Goal: Download file/media: Obtain a digital file from the website

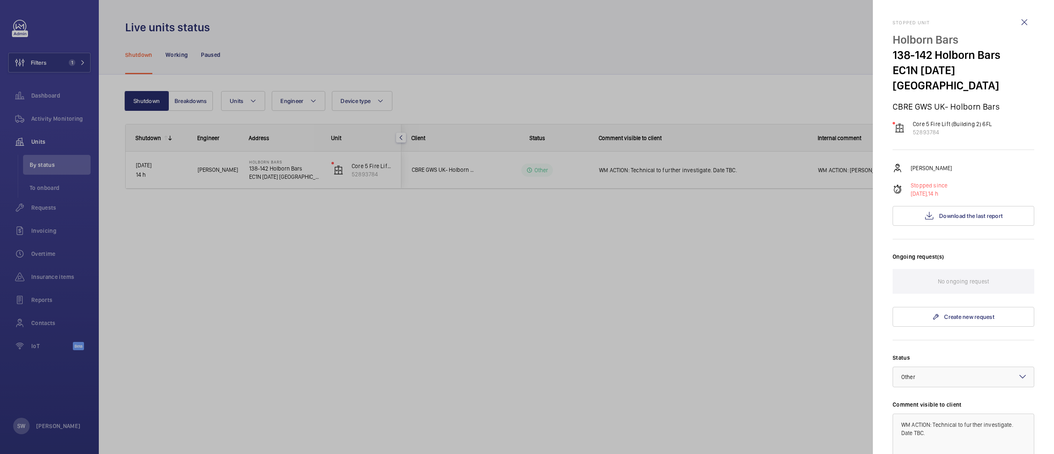
click at [74, 69] on div at bounding box center [527, 227] width 1054 height 454
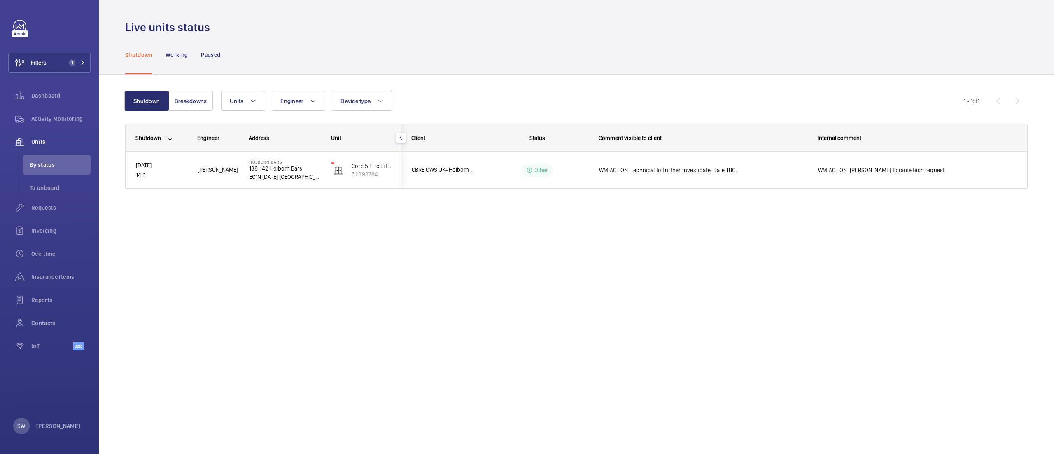
click at [68, 62] on span "1" at bounding box center [70, 62] width 10 height 7
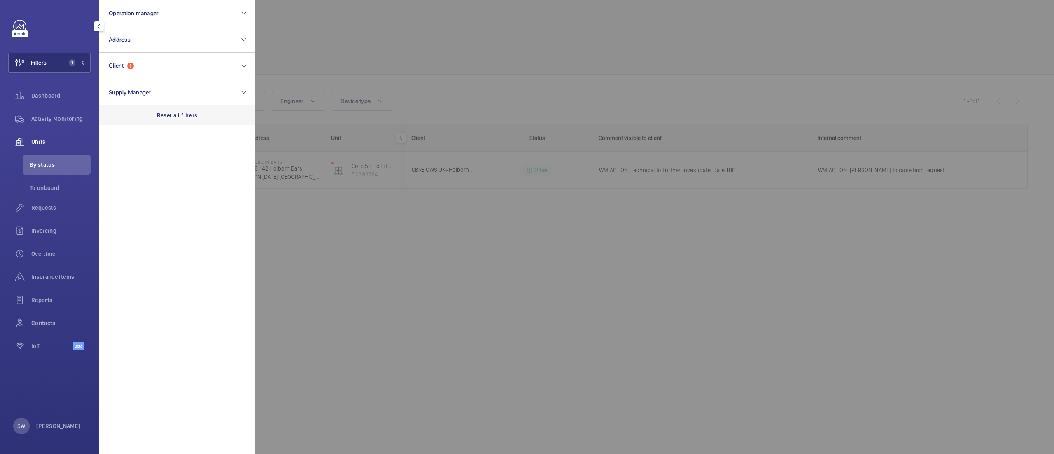
click at [183, 114] on p "Reset all filters" at bounding box center [177, 115] width 41 height 8
click at [158, 66] on button "Client" at bounding box center [177, 66] width 156 height 26
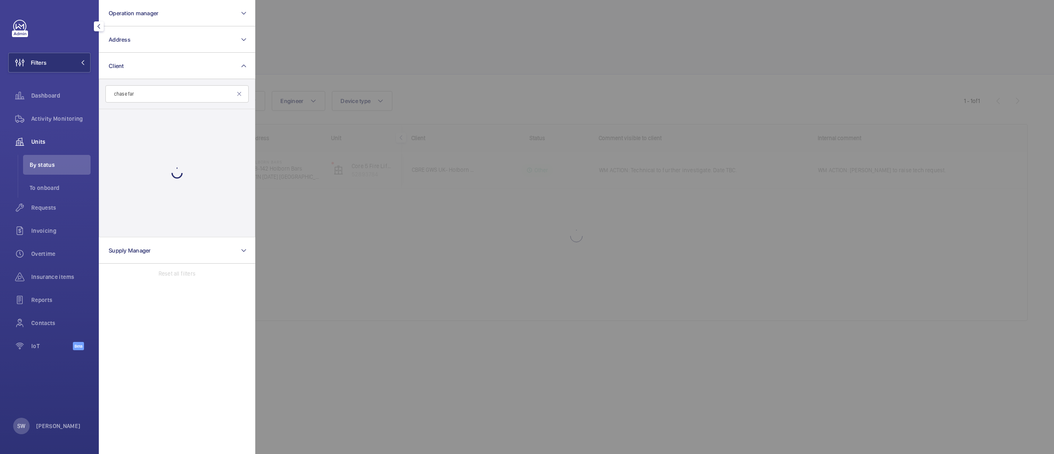
type input "chase farm"
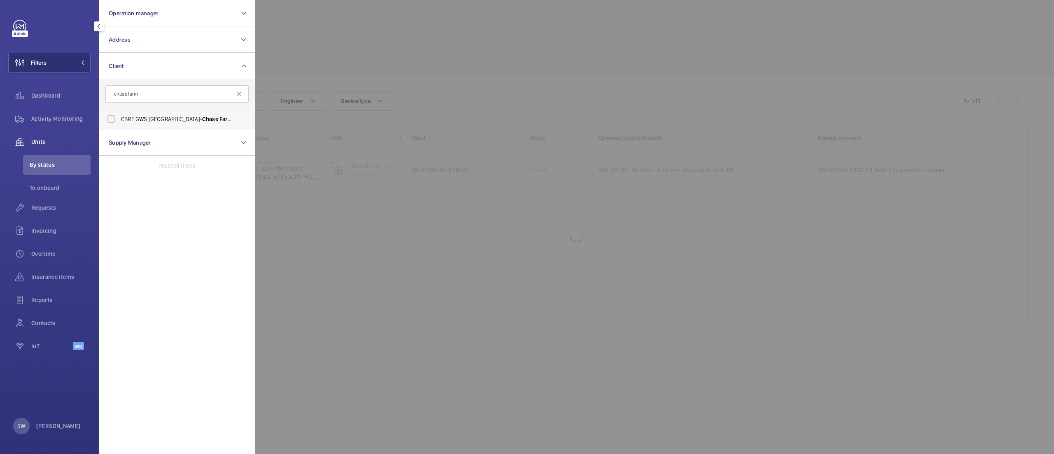
click at [202, 122] on span "Chase" at bounding box center [210, 119] width 16 height 7
click at [119, 122] on input "CBRE GWS UK- [GEOGRAPHIC_DATA]" at bounding box center [111, 119] width 16 height 16
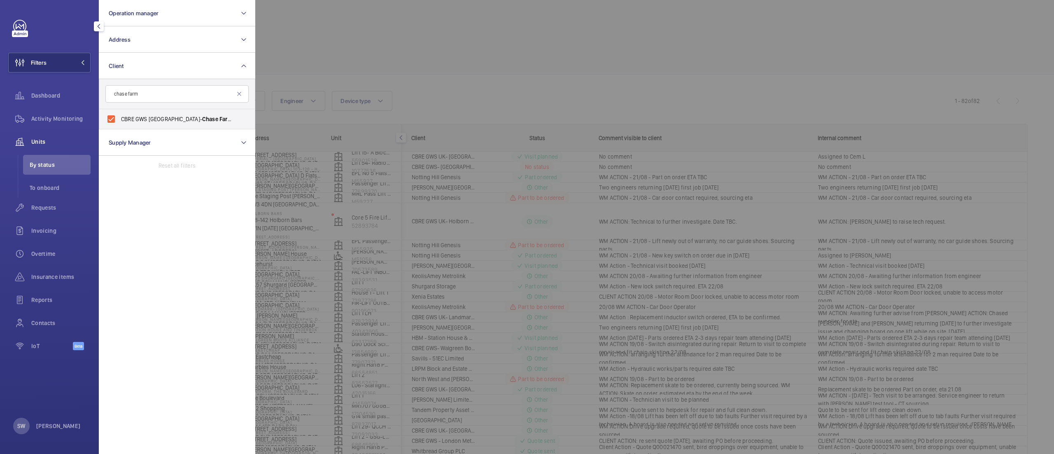
click at [536, 54] on div at bounding box center [782, 227] width 1054 height 454
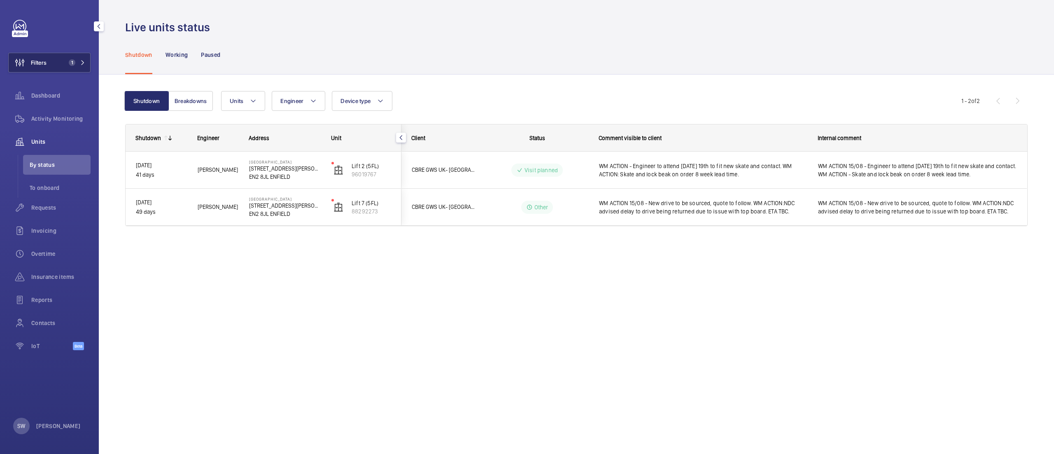
click at [66, 56] on button "Filters 1" at bounding box center [49, 63] width 82 height 20
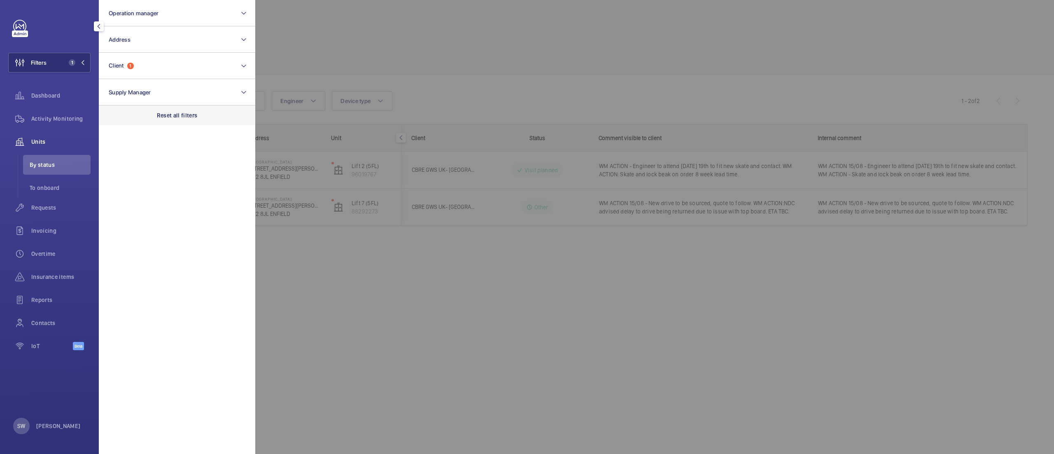
click at [210, 113] on div "Reset all filters" at bounding box center [177, 115] width 156 height 20
click at [173, 74] on button "Client" at bounding box center [177, 66] width 156 height 26
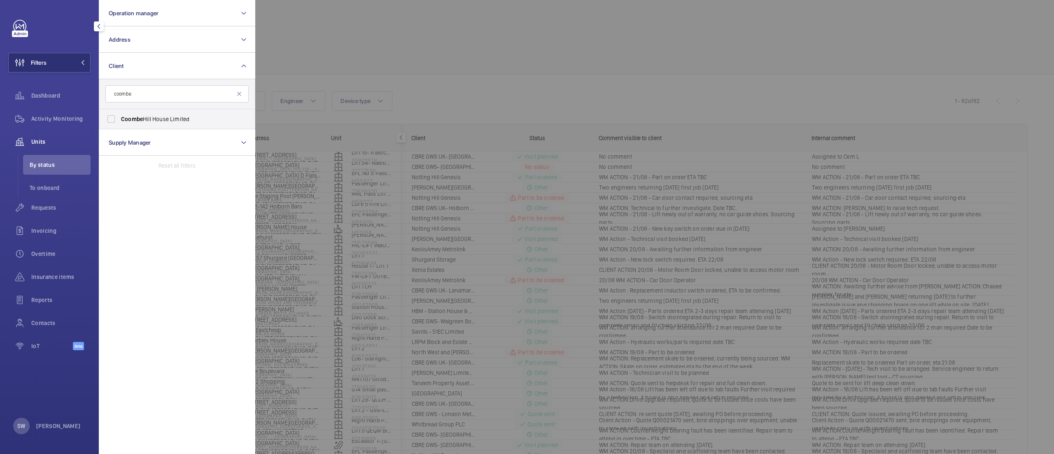
type input "coombe"
click at [141, 118] on span "Coombe" at bounding box center [132, 119] width 22 height 7
click at [119, 118] on input "Coombe Hill House Limited" at bounding box center [111, 119] width 16 height 16
checkbox input "true"
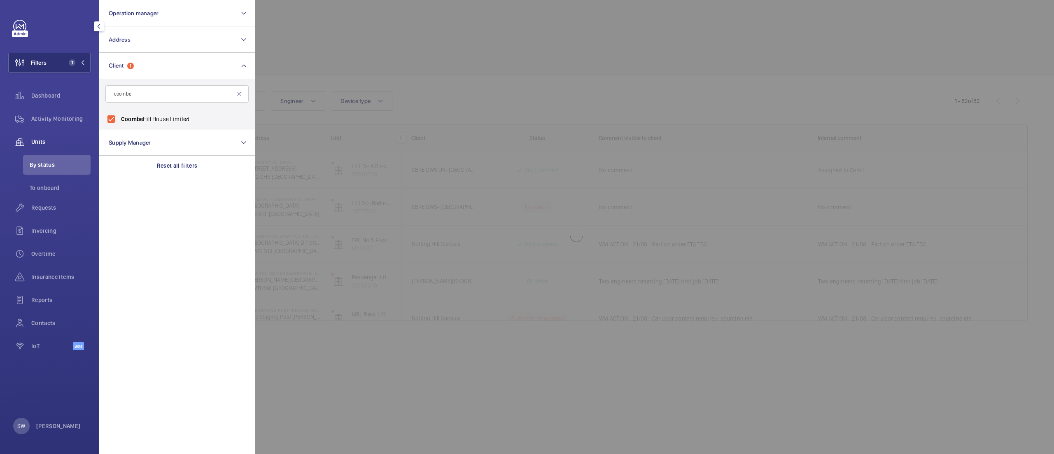
click at [498, 77] on div at bounding box center [782, 227] width 1054 height 454
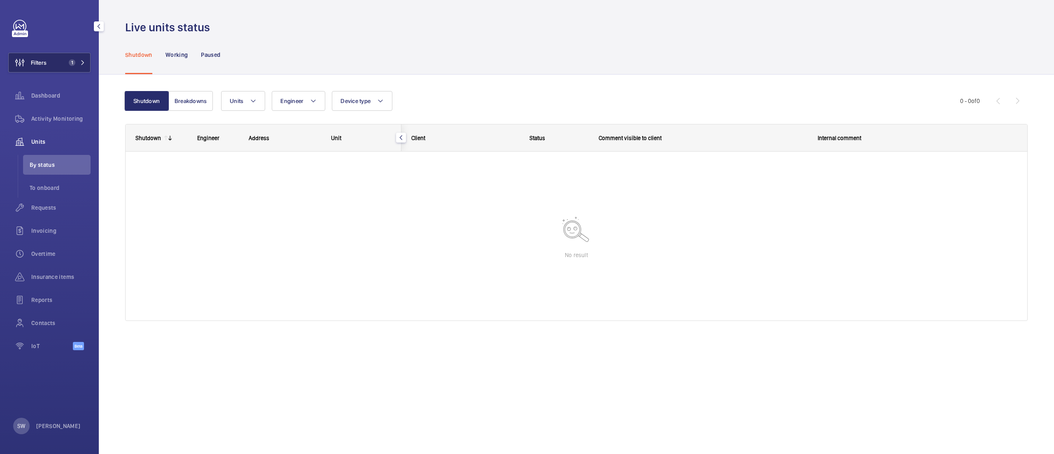
click at [51, 62] on button "Filters 1" at bounding box center [49, 63] width 82 height 20
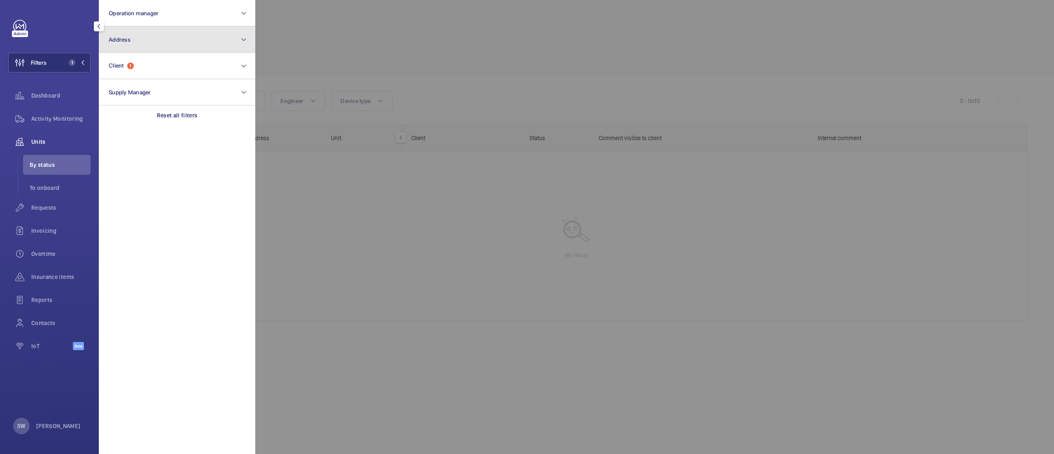
click at [167, 47] on button "Address" at bounding box center [177, 39] width 156 height 26
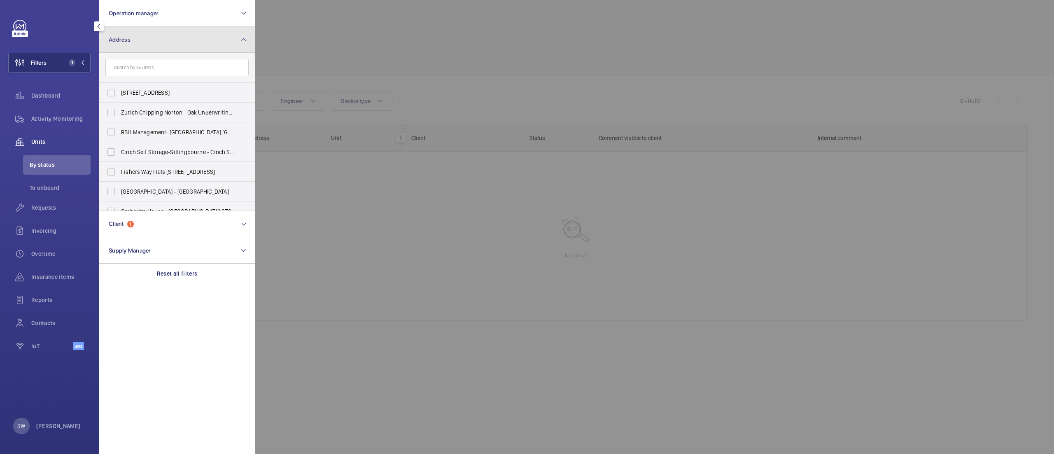
click at [166, 39] on button "Address" at bounding box center [177, 39] width 156 height 26
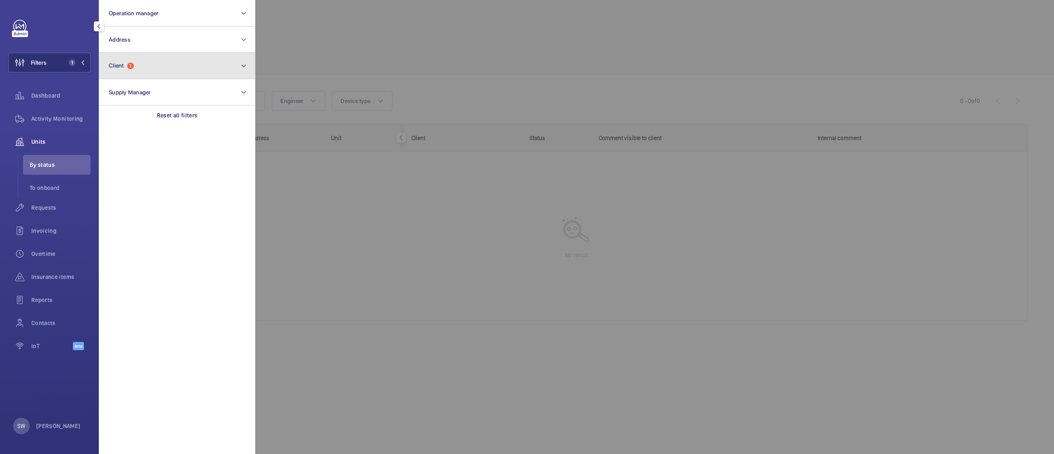
click at [157, 65] on button "Client 1" at bounding box center [177, 66] width 156 height 26
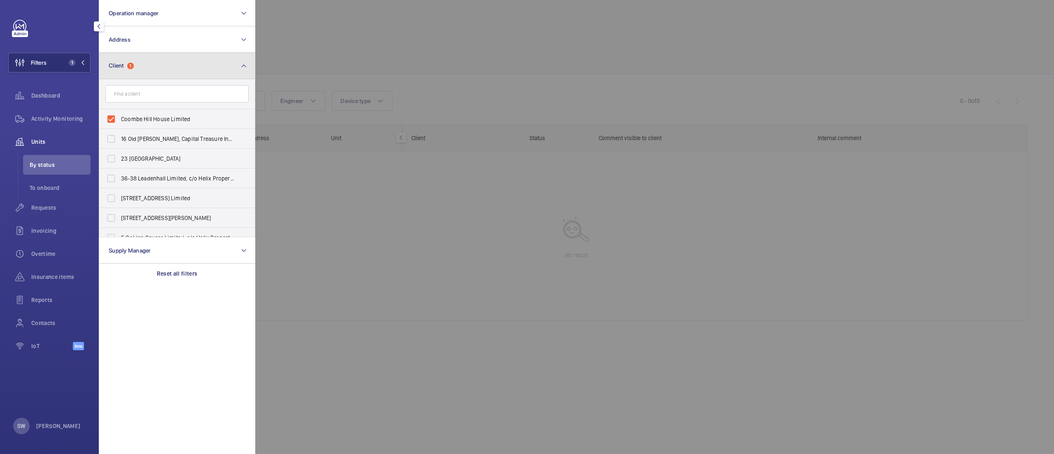
click at [158, 59] on button "Client 1" at bounding box center [177, 66] width 156 height 26
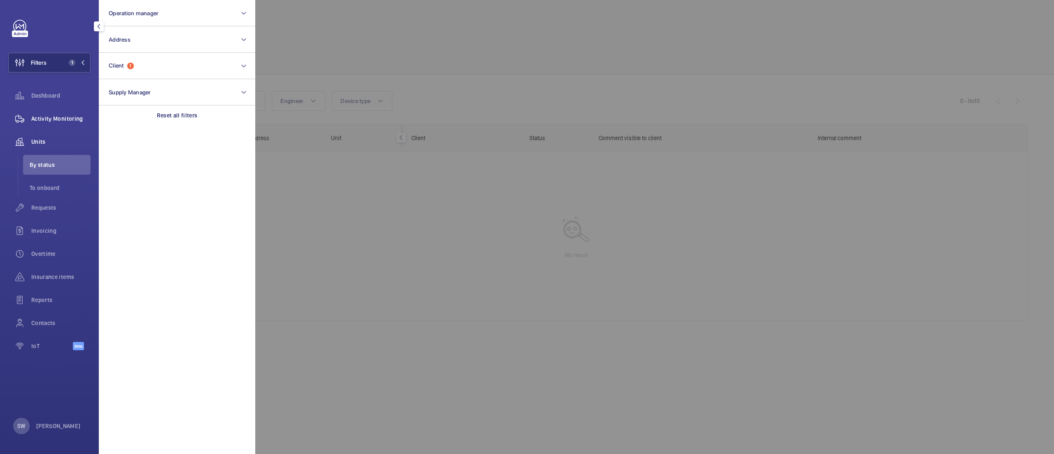
click at [57, 121] on span "Activity Monitoring" at bounding box center [60, 118] width 59 height 8
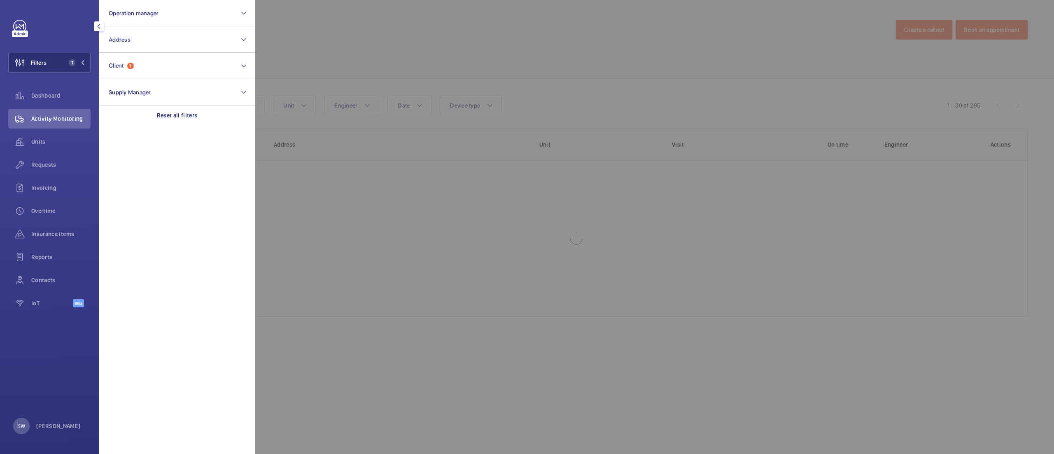
click at [598, 29] on div at bounding box center [782, 227] width 1054 height 454
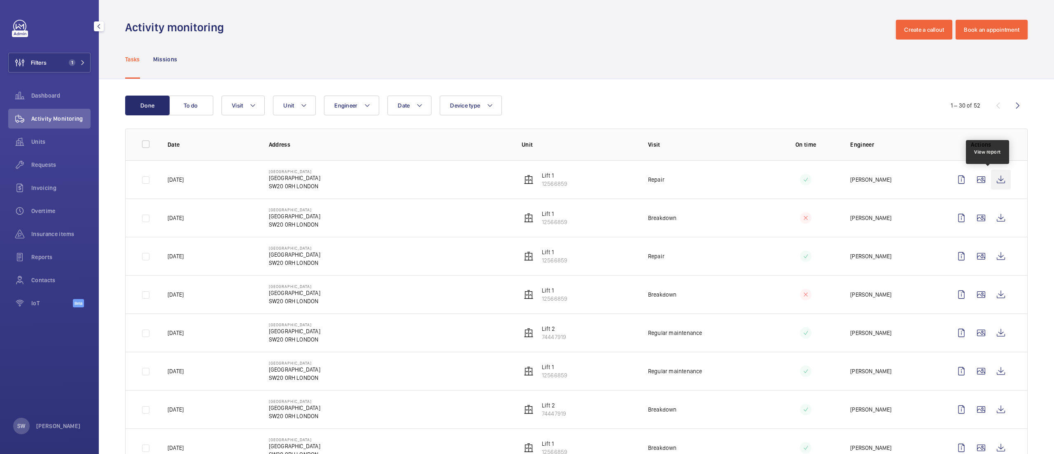
click at [991, 179] on wm-front-icon-button at bounding box center [1001, 180] width 20 height 20
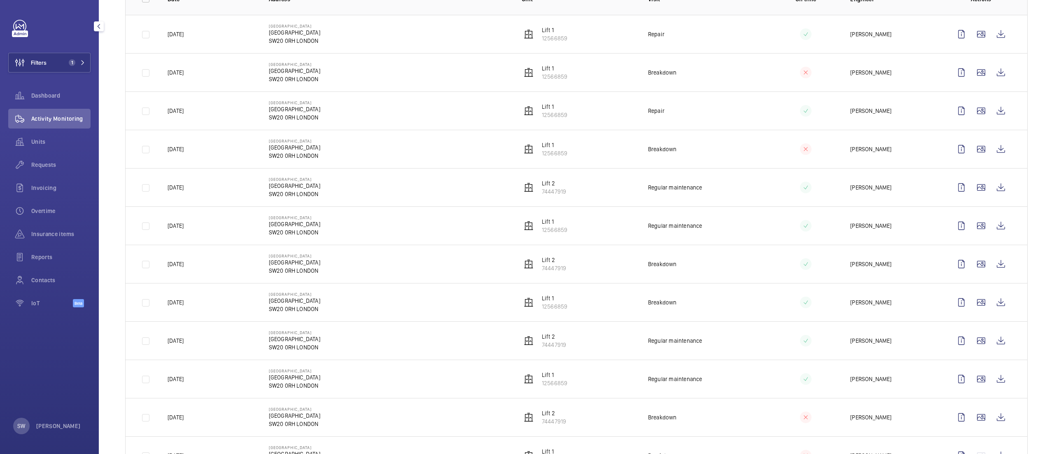
scroll to position [147, 0]
click at [991, 301] on wm-front-icon-button at bounding box center [1001, 300] width 20 height 20
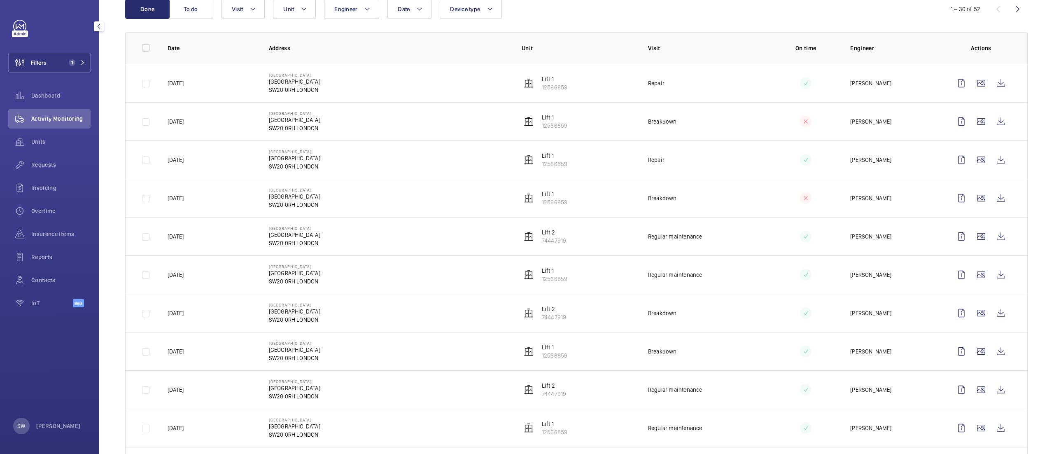
scroll to position [84, 0]
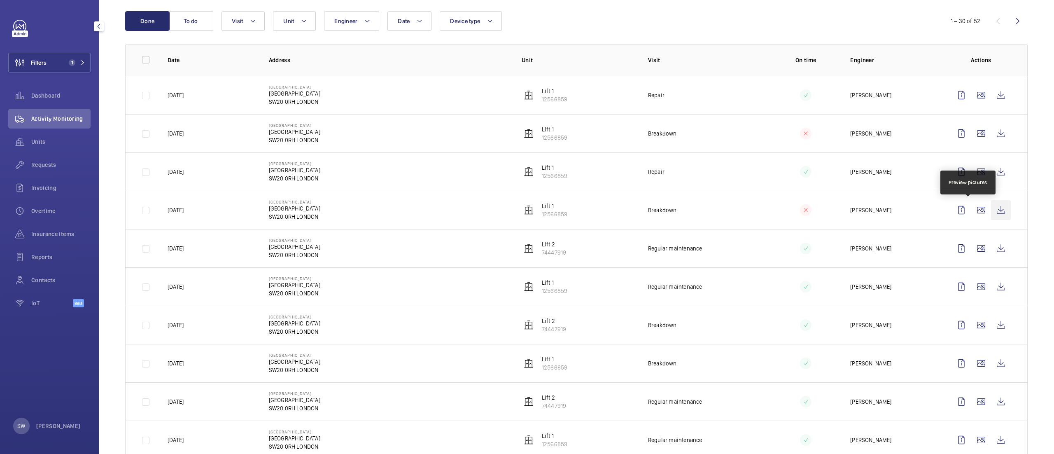
click at [991, 212] on wm-front-icon-button at bounding box center [1001, 210] width 20 height 20
click at [991, 207] on wm-front-icon-button at bounding box center [1001, 210] width 20 height 20
click at [991, 171] on wm-front-icon-button at bounding box center [1001, 172] width 20 height 20
click at [991, 137] on wm-front-icon-button at bounding box center [1001, 133] width 20 height 20
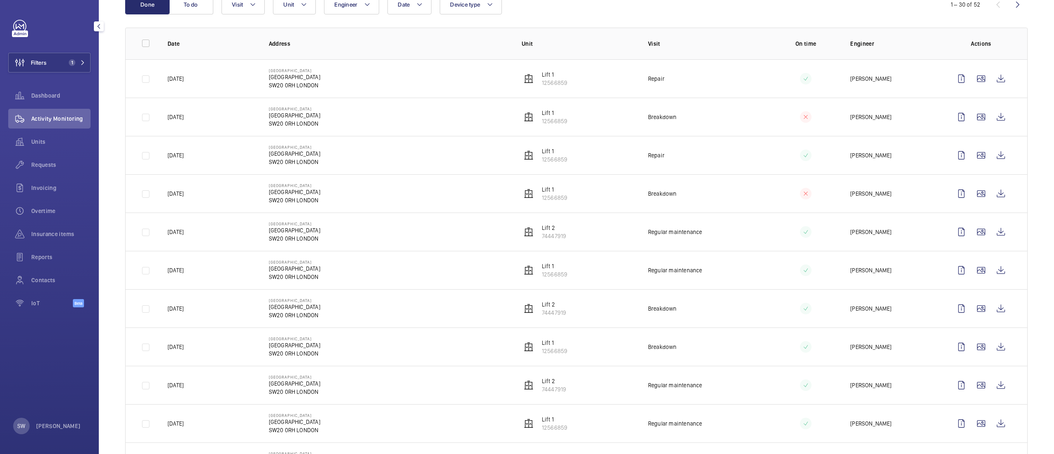
scroll to position [0, 0]
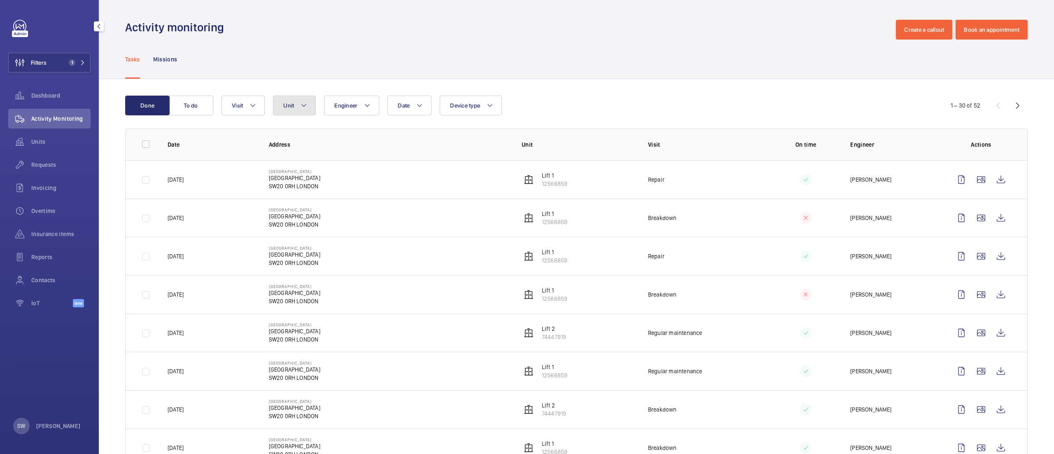
click at [310, 110] on button "Unit" at bounding box center [294, 105] width 43 height 20
click at [262, 103] on button "Visit" at bounding box center [242, 105] width 43 height 20
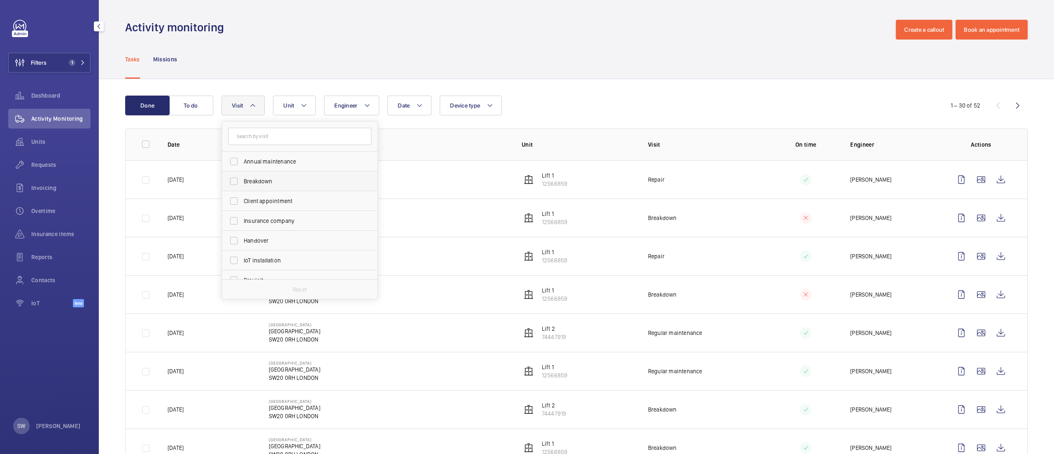
click at [259, 184] on span "Breakdown" at bounding box center [300, 181] width 113 height 8
click at [242, 184] on input "Breakdown" at bounding box center [234, 181] width 16 height 16
checkbox input "true"
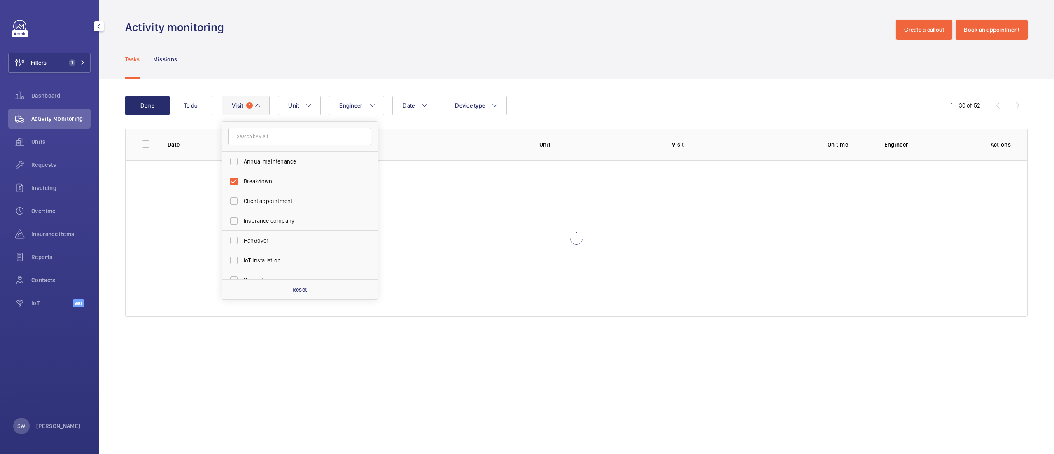
click at [675, 102] on div "Date Engineer Unit Device type Visit 1 Annual maintenance Breakdown Client appo…" at bounding box center [574, 105] width 707 height 20
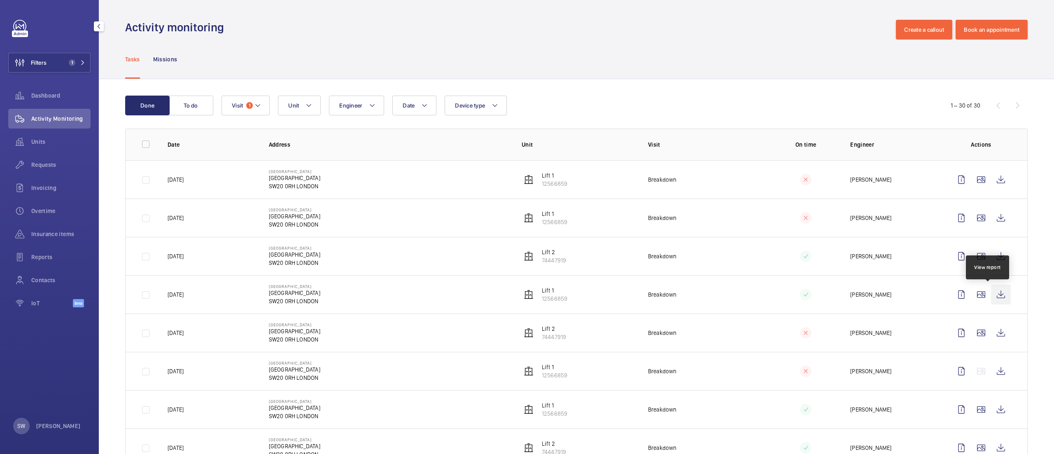
click at [991, 299] on wm-front-icon-button at bounding box center [1001, 294] width 20 height 20
click at [991, 256] on wm-front-icon-button at bounding box center [1001, 256] width 20 height 20
